Goal: Task Accomplishment & Management: Use online tool/utility

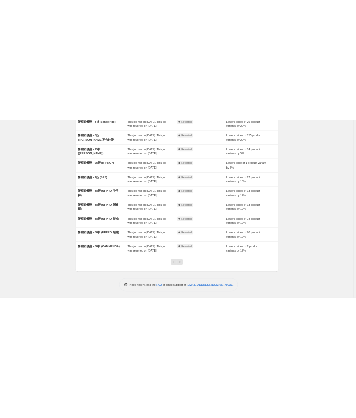
scroll to position [100, 0]
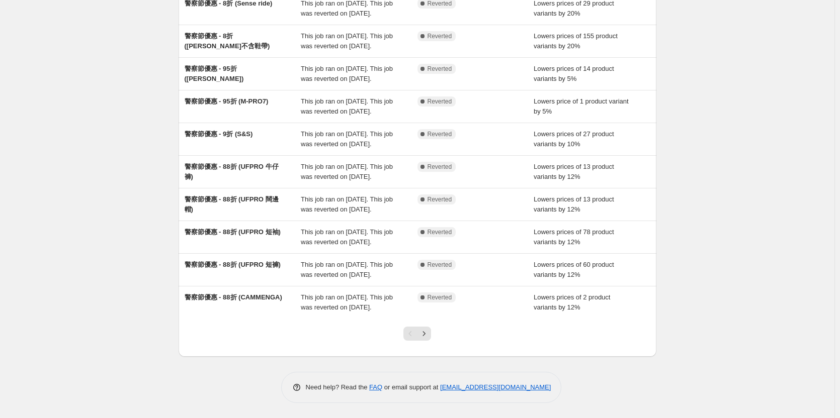
click at [86, 87] on div "NA Bulk Price Editor. This page is ready NA Bulk Price Editor Add new price [ME…" at bounding box center [417, 159] width 834 height 518
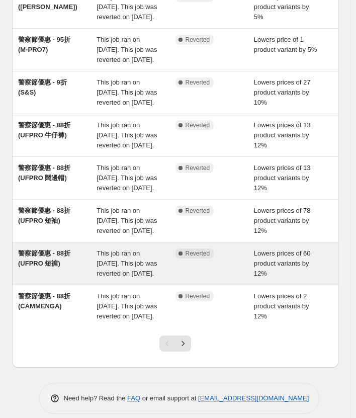
scroll to position [250, 0]
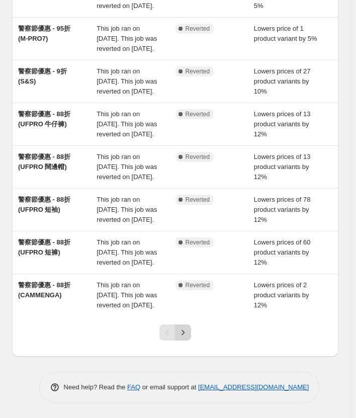
click at [188, 337] on icon "Next" at bounding box center [183, 332] width 10 height 10
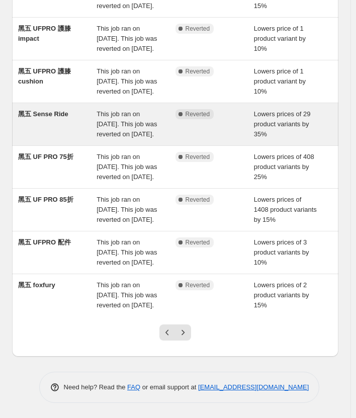
scroll to position [307, 0]
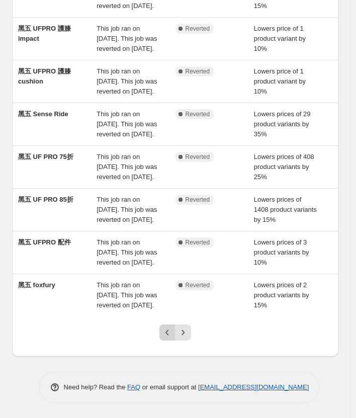
click at [168, 338] on button "Previous" at bounding box center [167, 332] width 16 height 16
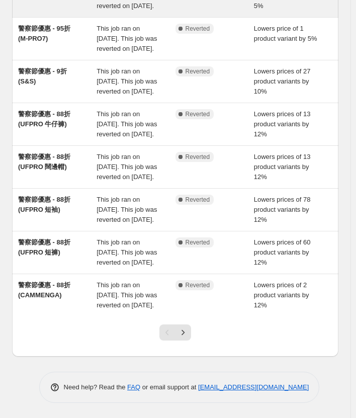
scroll to position [251, 0]
